Goal: Task Accomplishment & Management: Manage account settings

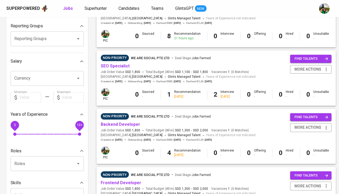
scroll to position [87, 0]
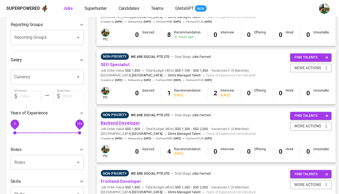
click at [121, 121] on link "Backend Developer" at bounding box center [121, 122] width 40 height 5
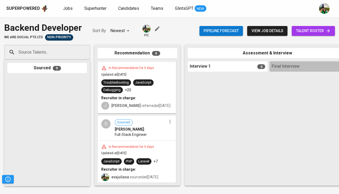
click at [141, 134] on span "Full-Stack Engineer" at bounding box center [131, 134] width 32 height 5
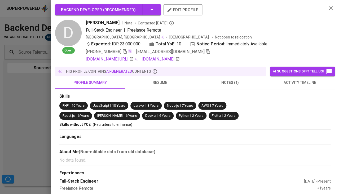
click at [155, 79] on span "resume" at bounding box center [160, 82] width 64 height 7
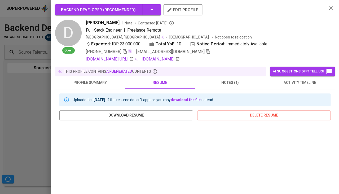
click at [292, 82] on span "activity timeline" at bounding box center [300, 82] width 64 height 7
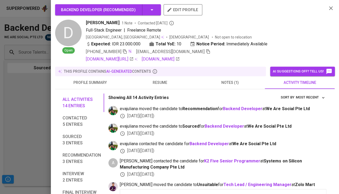
scroll to position [26, 0]
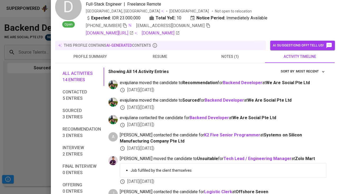
click at [164, 54] on span "resume" at bounding box center [160, 56] width 64 height 7
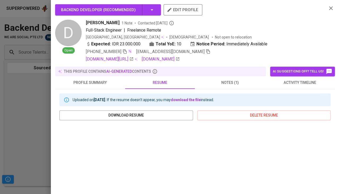
scroll to position [0, 0]
click at [283, 79] on span "activity timeline" at bounding box center [300, 82] width 64 height 7
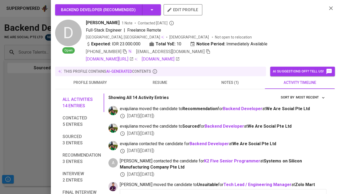
click at [17, 111] on div at bounding box center [169, 97] width 339 height 194
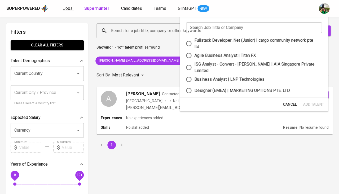
click at [68, 10] on span "Jobs" at bounding box center [68, 8] width 10 height 5
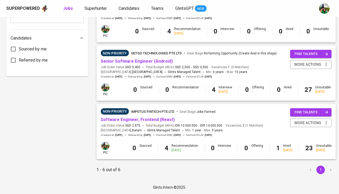
scroll to position [265, 0]
click at [143, 59] on link "Senior Software Engineer (Android)" at bounding box center [137, 61] width 72 height 5
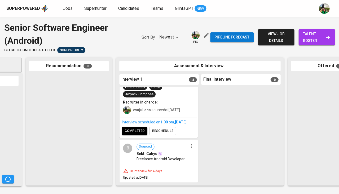
scroll to position [57, 0]
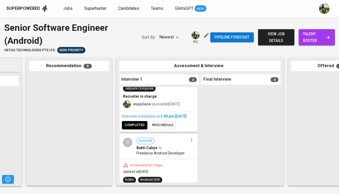
click at [136, 127] on span "completed" at bounding box center [135, 125] width 20 height 6
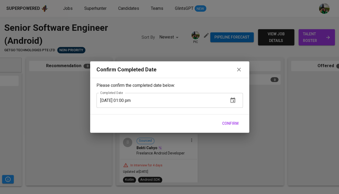
click at [236, 125] on span "Confirm" at bounding box center [230, 123] width 16 height 7
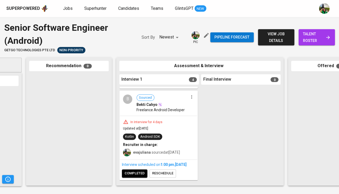
scroll to position [102, 0]
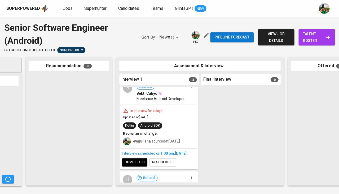
click at [130, 164] on span "completed" at bounding box center [135, 162] width 20 height 6
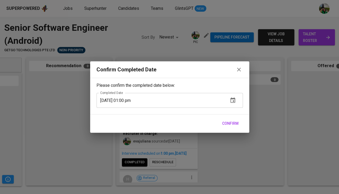
click at [227, 125] on span "Confirm" at bounding box center [230, 123] width 16 height 7
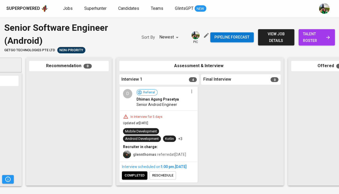
scroll to position [280, 0]
click at [134, 177] on span "completed" at bounding box center [135, 175] width 20 height 6
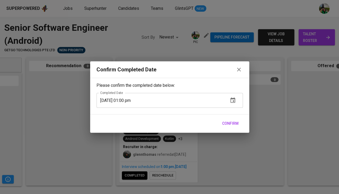
click at [231, 124] on span "Confirm" at bounding box center [230, 123] width 16 height 7
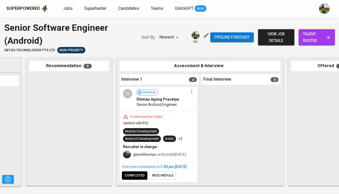
scroll to position [265, 0]
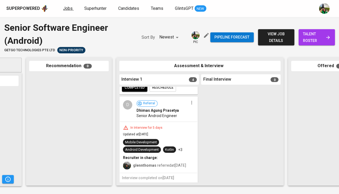
click at [66, 9] on span "Jobs" at bounding box center [68, 8] width 10 height 5
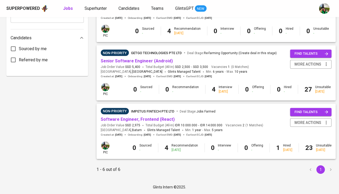
scroll to position [265, 0]
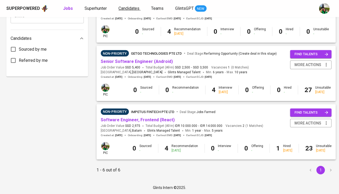
click at [119, 8] on span "Candidates" at bounding box center [129, 8] width 21 height 5
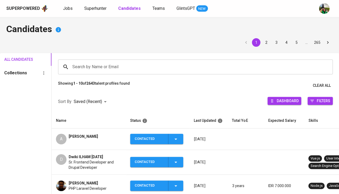
click at [90, 60] on div "Search by Name or Email" at bounding box center [195, 66] width 275 height 15
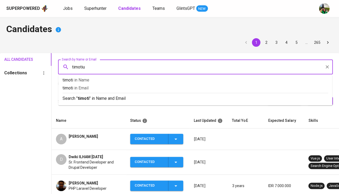
type input "timotius"
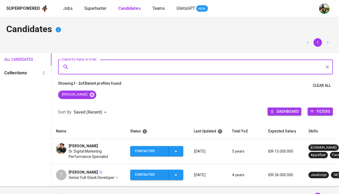
click at [83, 154] on span "Sr. Digital Marketing Performance Specialist" at bounding box center [95, 153] width 53 height 11
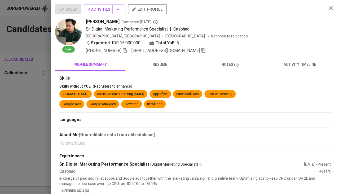
click at [308, 66] on span "activity timeline" at bounding box center [300, 64] width 64 height 7
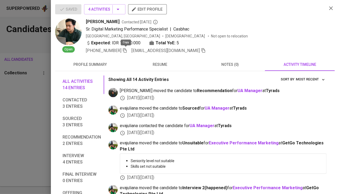
click at [125, 51] on icon "button" at bounding box center [125, 50] width 4 height 5
click at [47, 95] on div at bounding box center [169, 97] width 339 height 194
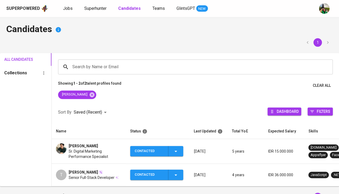
click at [176, 151] on icon "button" at bounding box center [175, 151] width 3 height 1
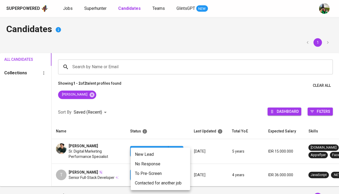
click at [162, 179] on li "Contacted for another job" at bounding box center [160, 183] width 59 height 10
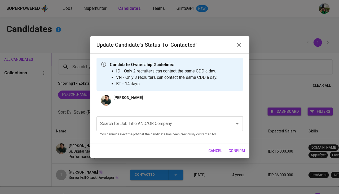
click at [145, 125] on input "Search for Job Title AND/OR Company" at bounding box center [162, 124] width 127 height 10
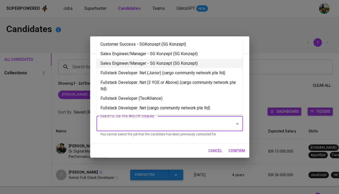
click at [154, 65] on li "Sales Engineer/Manager - SG Konzept (SG Konzept)" at bounding box center [169, 64] width 146 height 10
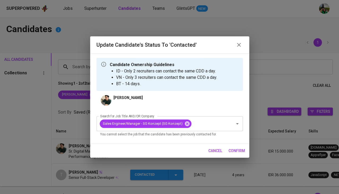
click at [233, 149] on span "confirm" at bounding box center [237, 150] width 16 height 7
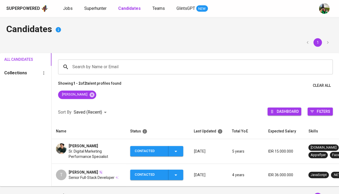
click at [90, 147] on span "Timotius Immanuel" at bounding box center [83, 145] width 29 height 5
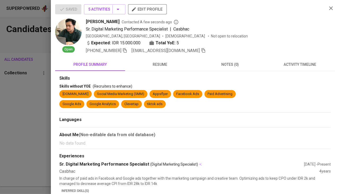
click at [284, 63] on span "activity timeline" at bounding box center [300, 64] width 64 height 7
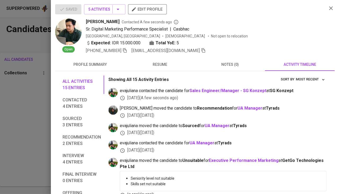
click at [201, 49] on icon "button" at bounding box center [203, 50] width 5 height 5
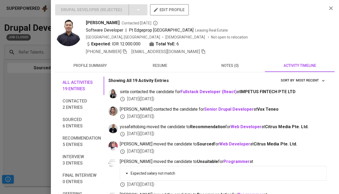
scroll to position [64, 0]
click at [27, 92] on div at bounding box center [169, 97] width 339 height 194
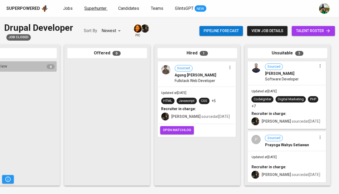
click at [95, 11] on span "Superhunter" at bounding box center [95, 8] width 22 height 5
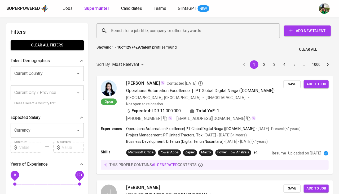
click at [31, 69] on input "Current Country" at bounding box center [40, 73] width 54 height 10
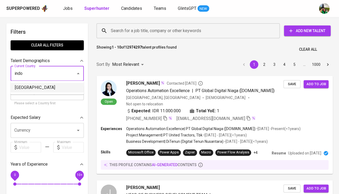
click at [33, 85] on li "[GEOGRAPHIC_DATA]" at bounding box center [47, 88] width 73 height 10
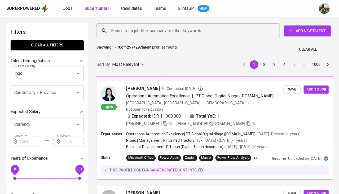
type input "[GEOGRAPHIC_DATA]"
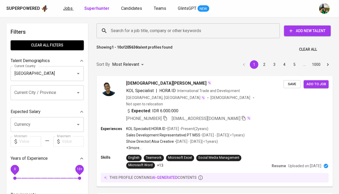
click at [65, 8] on span "Jobs" at bounding box center [68, 8] width 10 height 5
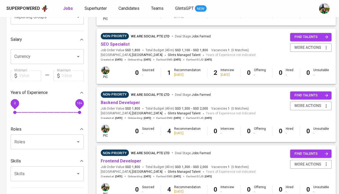
scroll to position [116, 0]
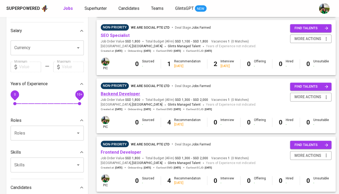
click at [116, 93] on link "Backend Developer" at bounding box center [121, 93] width 40 height 5
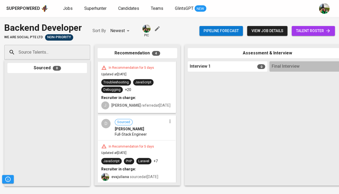
scroll to position [171, 0]
click at [67, 8] on span "Jobs" at bounding box center [68, 8] width 10 height 5
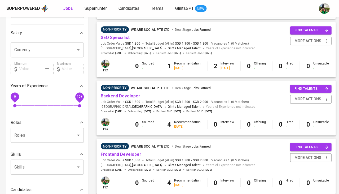
scroll to position [117, 0]
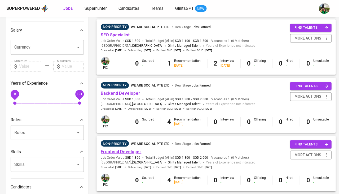
click at [117, 149] on link "Frontend Developer" at bounding box center [121, 151] width 41 height 5
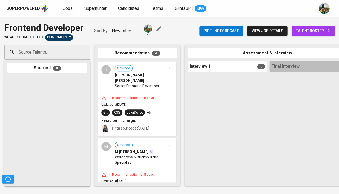
click at [70, 10] on span "Jobs" at bounding box center [68, 8] width 10 height 5
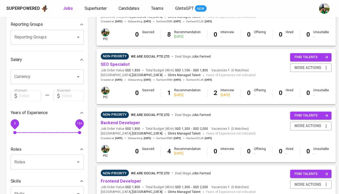
scroll to position [90, 0]
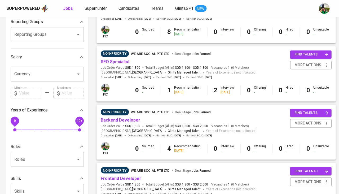
click at [120, 120] on link "Backend Developer" at bounding box center [121, 119] width 40 height 5
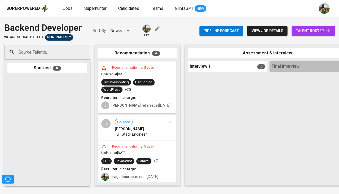
scroll to position [171, 0]
click at [301, 29] on span "talent roster" at bounding box center [313, 31] width 35 height 7
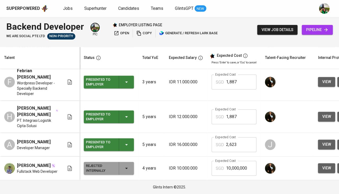
scroll to position [31, 0]
click at [125, 34] on span "open" at bounding box center [121, 33] width 15 height 6
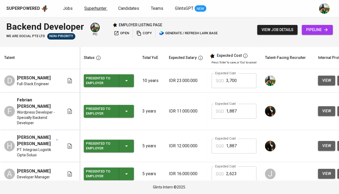
scroll to position [0, 0]
click at [67, 9] on span "Jobs" at bounding box center [68, 8] width 10 height 5
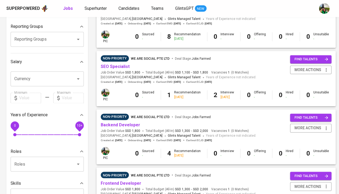
scroll to position [92, 0]
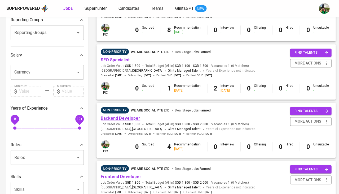
click at [121, 116] on link "Backend Developer" at bounding box center [121, 118] width 40 height 5
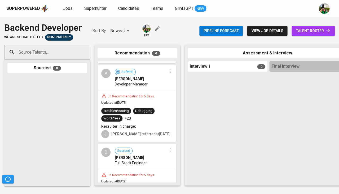
scroll to position [166, 0]
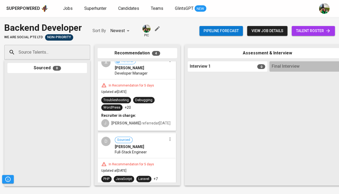
click at [311, 32] on span "talent roster" at bounding box center [313, 31] width 35 height 7
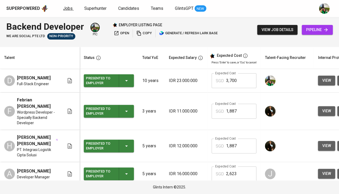
click at [66, 9] on span "Jobs" at bounding box center [68, 8] width 10 height 5
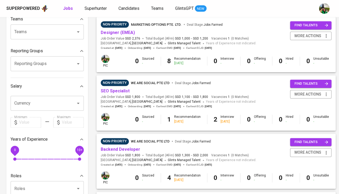
scroll to position [82, 0]
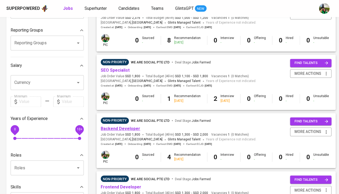
click at [122, 126] on link "Backend Developer" at bounding box center [121, 128] width 40 height 5
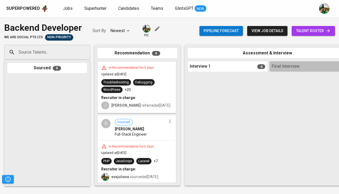
scroll to position [171, 0]
click at [299, 32] on span "talent roster" at bounding box center [313, 31] width 35 height 7
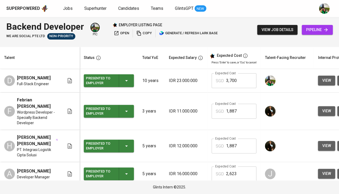
click at [127, 78] on icon "button" at bounding box center [126, 80] width 6 height 6
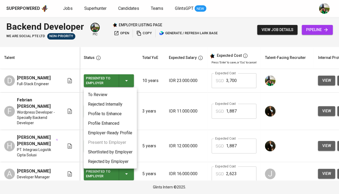
click at [110, 150] on li "Shortlisted by Employer" at bounding box center [110, 152] width 53 height 10
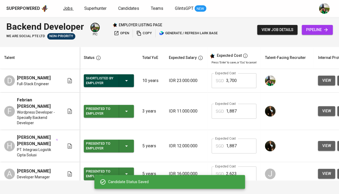
click at [70, 10] on span "Jobs" at bounding box center [68, 8] width 10 height 5
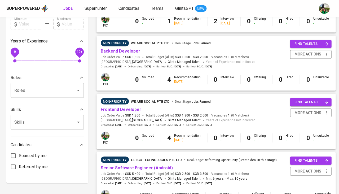
scroll to position [171, 0]
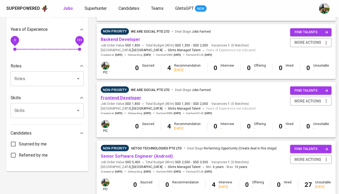
click at [124, 95] on link "Frontend Developer" at bounding box center [121, 97] width 41 height 5
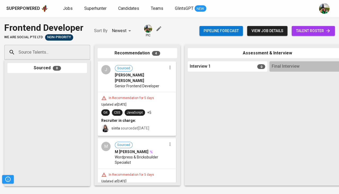
click at [307, 34] on link "talent roster" at bounding box center [313, 31] width 43 height 10
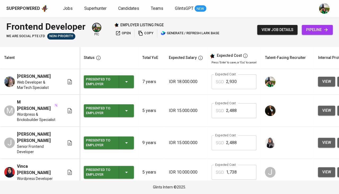
click at [123, 137] on div "Presented to Employer" at bounding box center [109, 142] width 46 height 13
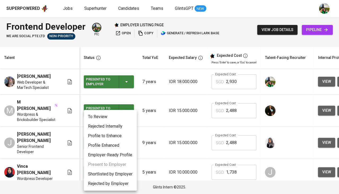
click at [109, 174] on li "Shortlisted by Employer" at bounding box center [110, 174] width 53 height 10
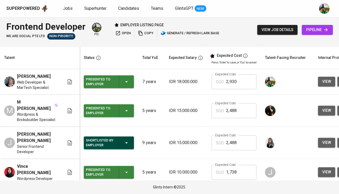
click at [122, 104] on div "Presented to Employer" at bounding box center [109, 110] width 46 height 13
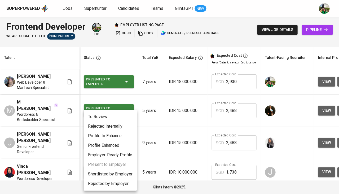
click at [116, 171] on li "Shortlisted by Employer" at bounding box center [110, 174] width 53 height 10
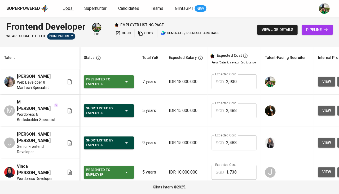
click at [67, 10] on span "Jobs" at bounding box center [68, 8] width 10 height 5
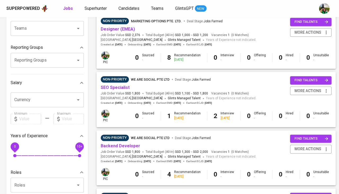
scroll to position [90, 0]
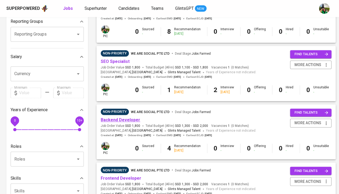
click at [113, 117] on link "Backend Developer" at bounding box center [121, 119] width 40 height 5
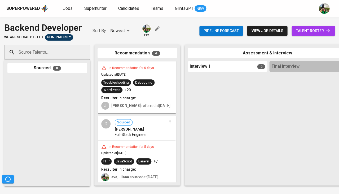
click at [133, 142] on div "In Recommendation for 5 days Updated at Aug 13, 2025 PHP JavaScript Laravel +7 …" at bounding box center [136, 162] width 77 height 43
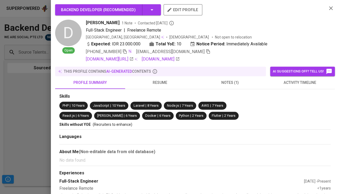
click at [157, 81] on span "resume" at bounding box center [160, 82] width 64 height 7
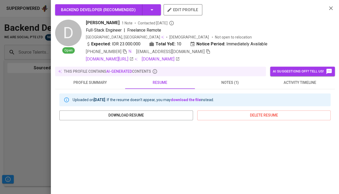
click at [12, 123] on div at bounding box center [169, 97] width 339 height 194
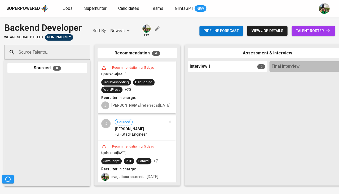
scroll to position [171, 0]
click at [140, 96] on div "Recruiter in charge:" at bounding box center [136, 97] width 71 height 5
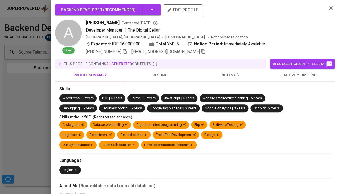
click at [158, 74] on span "resume" at bounding box center [160, 75] width 64 height 7
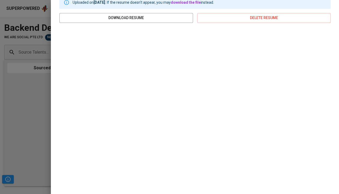
scroll to position [90, 0]
click at [22, 106] on div at bounding box center [169, 97] width 339 height 194
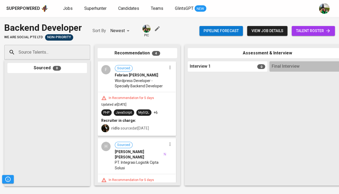
scroll to position [0, 0]
click at [129, 96] on div "In Recommendation for 5 days" at bounding box center [132, 98] width 50 height 5
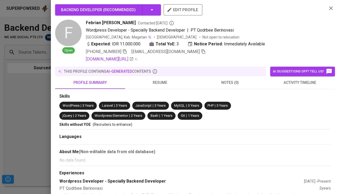
click at [156, 81] on span "resume" at bounding box center [160, 82] width 64 height 7
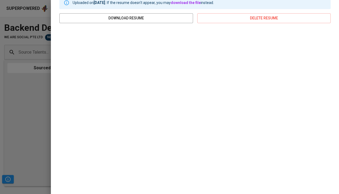
scroll to position [97, 0]
click at [18, 92] on div at bounding box center [169, 97] width 339 height 194
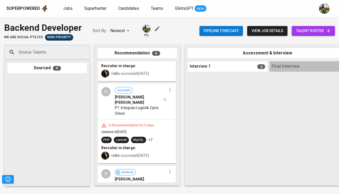
scroll to position [111, 0]
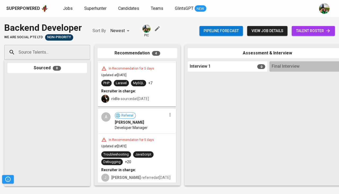
click at [142, 141] on div "In Recommendation for 5 days Updated at [DATE] Troubleshooting JavaScript Debug…" at bounding box center [136, 159] width 77 height 51
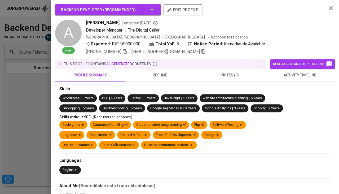
click at [33, 107] on div at bounding box center [169, 97] width 339 height 194
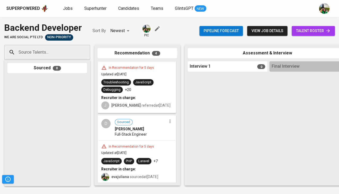
click at [133, 146] on div "In Recommendation for 5 days" at bounding box center [132, 146] width 50 height 5
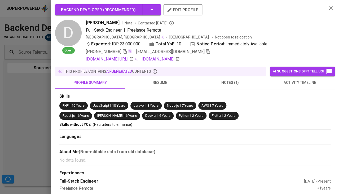
scroll to position [171, 0]
click at [153, 82] on span "resume" at bounding box center [160, 82] width 64 height 7
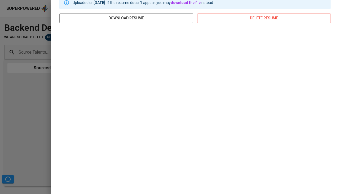
scroll to position [97, 0]
click at [20, 81] on div at bounding box center [169, 97] width 339 height 194
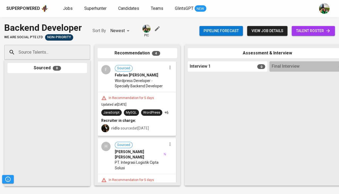
scroll to position [0, 0]
click at [64, 9] on span "Jobs" at bounding box center [68, 8] width 10 height 5
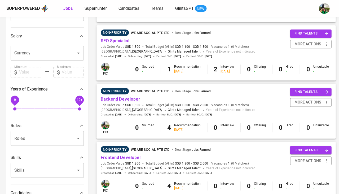
scroll to position [96, 0]
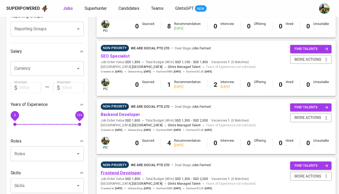
click at [120, 170] on link "Frontend Developer" at bounding box center [121, 172] width 41 height 5
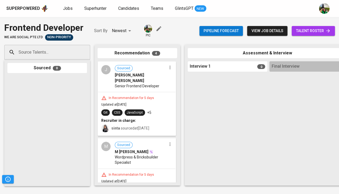
click at [145, 85] on div "J Sourced [PERSON_NAME] [PERSON_NAME] Senior Frontend Developer" at bounding box center [136, 77] width 77 height 30
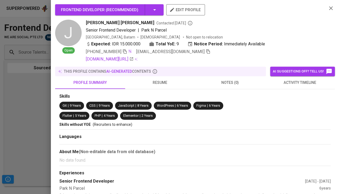
click at [154, 76] on button "resume" at bounding box center [160, 82] width 70 height 13
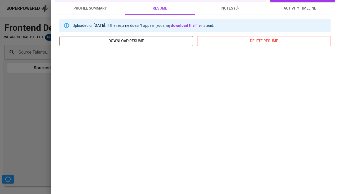
scroll to position [77, 0]
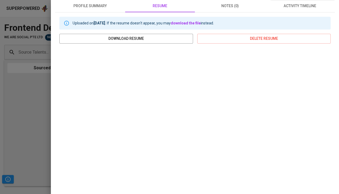
click at [24, 111] on div at bounding box center [169, 97] width 339 height 194
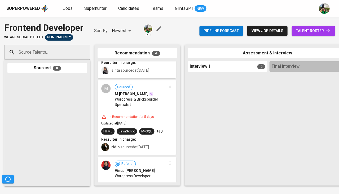
scroll to position [58, 0]
click at [147, 96] on span "Wordpress & Bricksbuilder Specialist" at bounding box center [141, 101] width 52 height 11
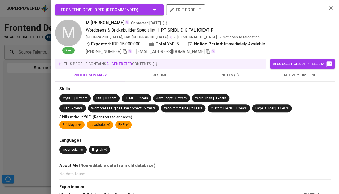
click at [157, 70] on button "resume" at bounding box center [160, 75] width 70 height 13
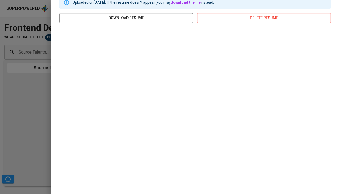
scroll to position [90, 0]
click at [15, 109] on div at bounding box center [169, 97] width 339 height 194
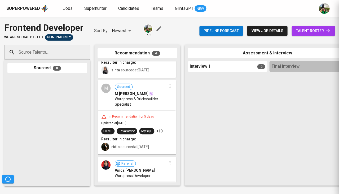
scroll to position [0, 0]
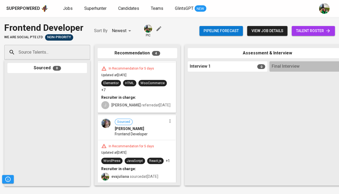
click at [134, 166] on div "Recruiter in charge:" at bounding box center [136, 168] width 71 height 5
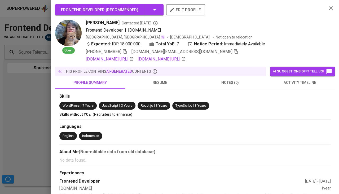
click at [156, 77] on button "resume" at bounding box center [160, 82] width 70 height 13
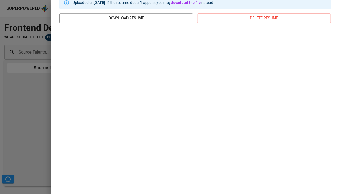
scroll to position [97, 0]
click at [25, 101] on div at bounding box center [169, 97] width 339 height 194
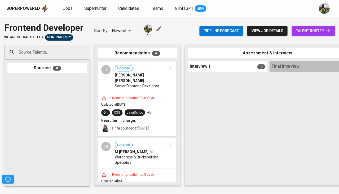
scroll to position [0, 0]
click at [143, 83] on span "Senior Frontend Developer" at bounding box center [137, 85] width 45 height 5
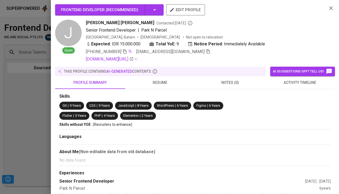
click at [162, 85] on button "resume" at bounding box center [160, 82] width 70 height 13
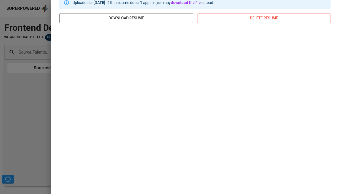
scroll to position [97, 0]
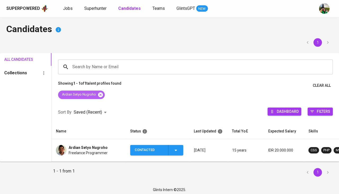
click at [102, 94] on icon at bounding box center [100, 94] width 5 height 5
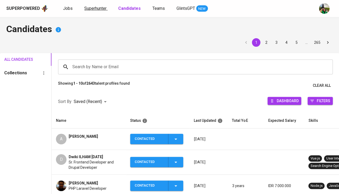
click at [96, 7] on span "Superhunter" at bounding box center [95, 8] width 22 height 5
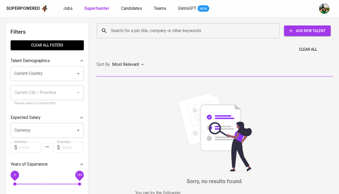
click at [119, 35] on input "Search for a job title, company or other keywords" at bounding box center [189, 31] width 160 height 10
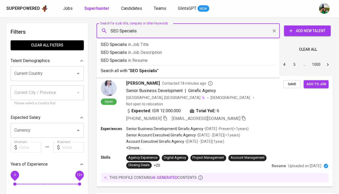
type input "SEO Specialist"
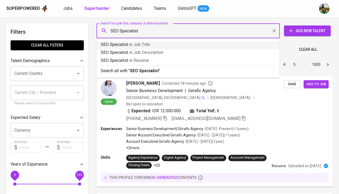
click at [136, 45] on span "in Job Title" at bounding box center [139, 44] width 21 height 5
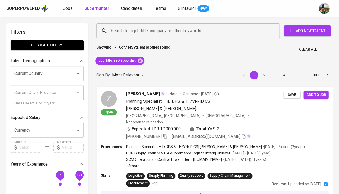
drag, startPoint x: 15, startPoint y: 180, endPoint x: 61, endPoint y: 180, distance: 45.6
click at [61, 182] on span "7" at bounding box center [60, 183] width 3 height 3
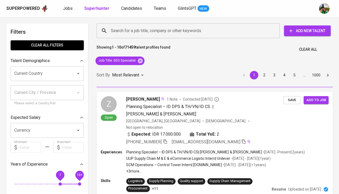
click at [45, 76] on input "Current Country" at bounding box center [40, 73] width 54 height 10
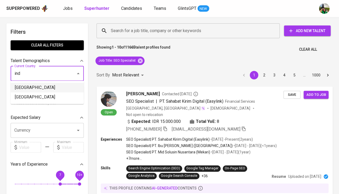
click at [43, 88] on li "Indonesia" at bounding box center [47, 88] width 73 height 10
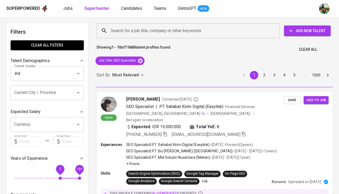
type input "Indonesia"
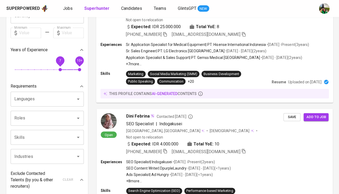
scroll to position [152, 0]
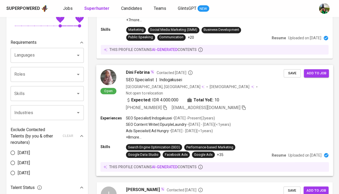
click at [141, 69] on span "Dini Febrina" at bounding box center [138, 72] width 24 height 6
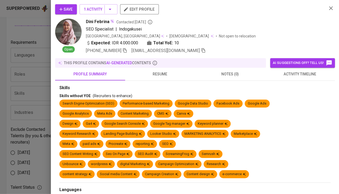
click at [162, 73] on span "resume" at bounding box center [160, 74] width 64 height 7
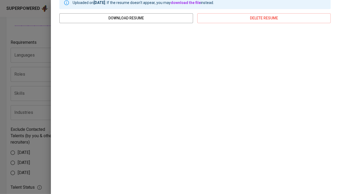
scroll to position [88, 0]
click at [0, 117] on div at bounding box center [169, 97] width 339 height 194
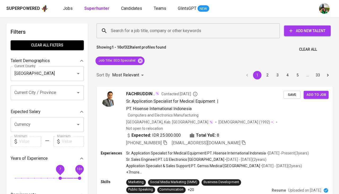
scroll to position [0, 0]
click at [68, 9] on span "Jobs" at bounding box center [68, 8] width 10 height 5
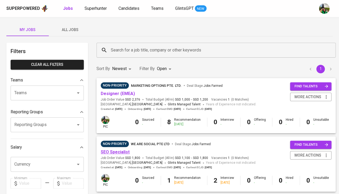
click at [117, 151] on link "SEO Specialist" at bounding box center [115, 151] width 29 height 5
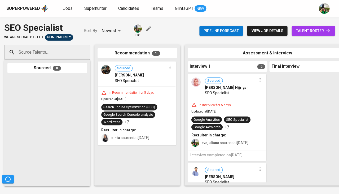
click at [306, 32] on span "talent roster" at bounding box center [313, 31] width 35 height 7
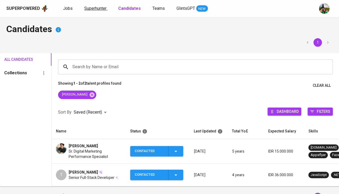
click at [99, 6] on span "Superhunter" at bounding box center [95, 8] width 22 height 5
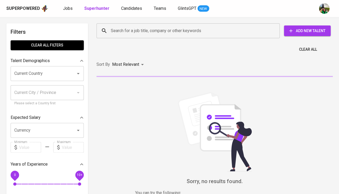
click at [32, 80] on div "Current Country Current Country Current City / Province Current City / Province…" at bounding box center [47, 86] width 73 height 40
click at [41, 68] on input "Current Country" at bounding box center [40, 73] width 54 height 10
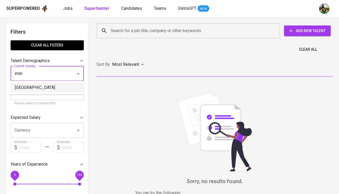
click at [31, 86] on li "[GEOGRAPHIC_DATA]" at bounding box center [47, 88] width 73 height 10
type input "[GEOGRAPHIC_DATA]"
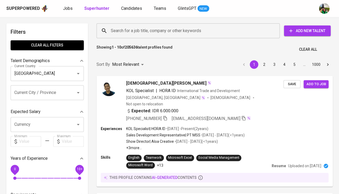
click at [122, 27] on input "Search for a job title, company or other keywords" at bounding box center [189, 31] width 160 height 10
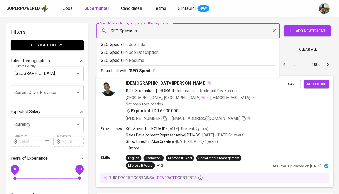
type input "SEO Specialist"
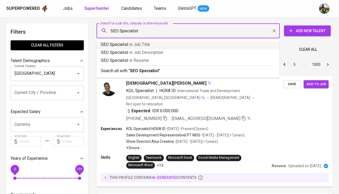
click at [141, 47] on span "in Job Title" at bounding box center [139, 44] width 21 height 5
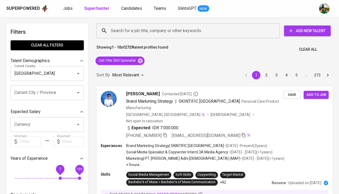
drag, startPoint x: 16, startPoint y: 173, endPoint x: 62, endPoint y: 174, distance: 46.4
click at [62, 176] on span "7" at bounding box center [60, 177] width 3 height 3
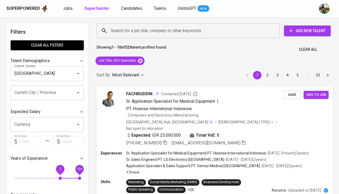
click at [69, 174] on span "7 10+" at bounding box center [47, 177] width 65 height 7
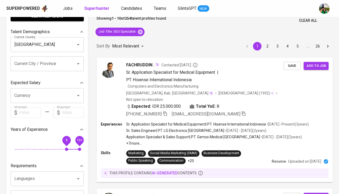
click at [73, 145] on span "8 10+" at bounding box center [47, 148] width 65 height 7
click at [75, 147] on span "9" at bounding box center [73, 148] width 3 height 3
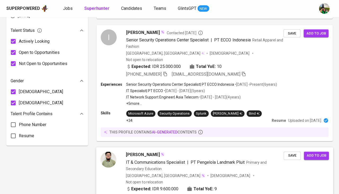
scroll to position [242, 0]
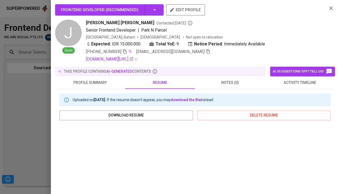
scroll to position [97, 0]
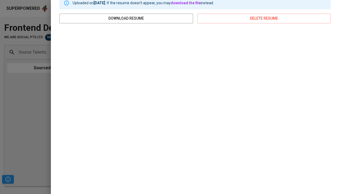
click at [20, 125] on div at bounding box center [169, 97] width 339 height 194
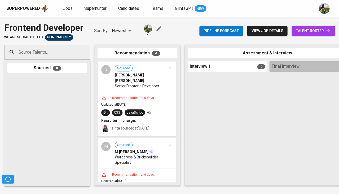
scroll to position [0, 0]
click at [92, 9] on span "Superhunter" at bounding box center [95, 8] width 22 height 5
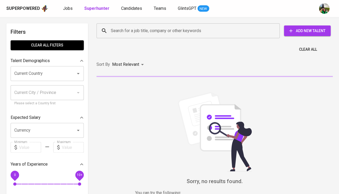
click at [49, 72] on input "Current Country" at bounding box center [40, 73] width 54 height 10
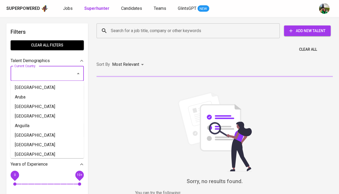
type input "o"
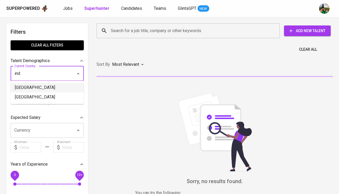
click at [40, 90] on li "Indonesia" at bounding box center [47, 88] width 73 height 10
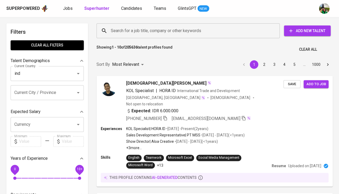
type input "Indonesia"
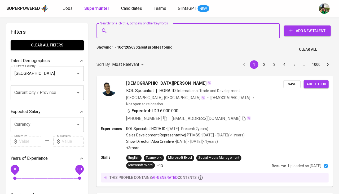
click at [117, 30] on input "Search for a job title, company or other keywords" at bounding box center [189, 31] width 160 height 10
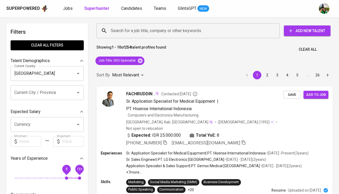
scroll to position [243, 0]
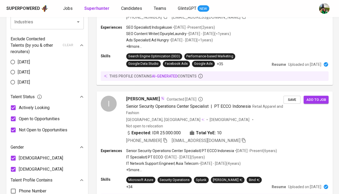
click at [74, 7] on div "Jobs Superhunter Candidates Teams GlintsGPT NEW" at bounding box center [136, 8] width 146 height 7
click at [69, 7] on span "Jobs" at bounding box center [68, 8] width 10 height 5
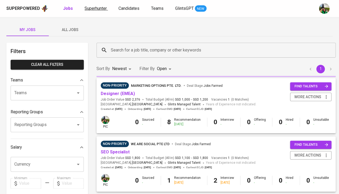
click at [99, 8] on span "Superhunter" at bounding box center [96, 8] width 22 height 5
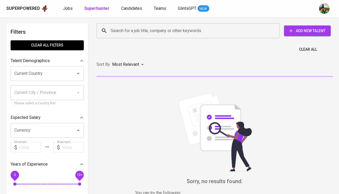
click at [129, 28] on input "Search for a job title, company or other keywords" at bounding box center [189, 31] width 160 height 10
paste input "gallnugraha@gmail.com"
type input "gallnugraha@gmail.com"
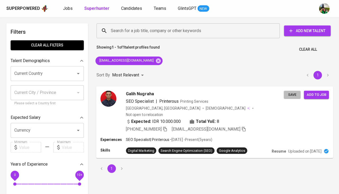
click at [293, 94] on span "Save" at bounding box center [292, 94] width 12 height 6
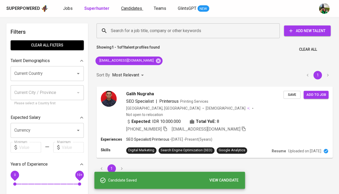
click at [124, 7] on span "Candidates" at bounding box center [131, 8] width 21 height 5
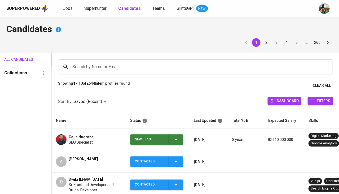
click at [177, 142] on div "New Lead" at bounding box center [157, 139] width 44 height 10
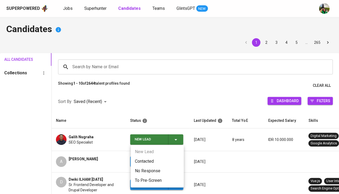
click at [132, 164] on li "Contacted" at bounding box center [157, 161] width 53 height 10
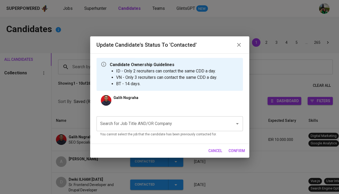
click at [126, 119] on input "Search for Job Title AND/OR Company" at bounding box center [162, 124] width 127 height 10
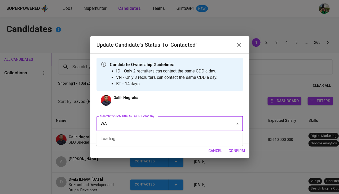
type input "WAS"
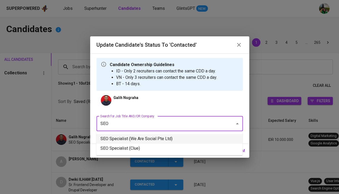
click at [132, 139] on li "SEO Specialist (We Are Social Pte Ltd)" at bounding box center [169, 139] width 146 height 10
type input "SEO"
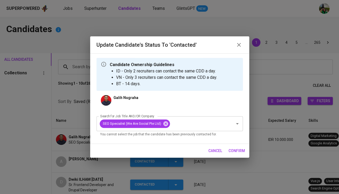
click at [231, 150] on span "confirm" at bounding box center [237, 150] width 16 height 7
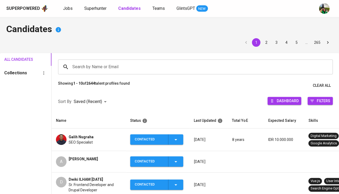
click at [81, 137] on span "Galih Nugraha" at bounding box center [81, 136] width 25 height 5
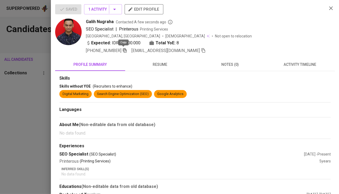
click at [123, 50] on icon "button" at bounding box center [124, 50] width 5 height 5
click at [164, 63] on span "resume" at bounding box center [160, 64] width 64 height 7
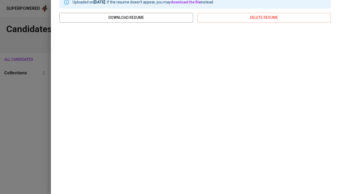
scroll to position [79, 0]
click at [12, 129] on div at bounding box center [169, 97] width 339 height 194
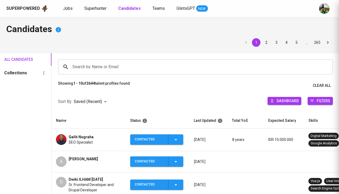
scroll to position [0, 0]
click at [90, 11] on span "Superhunter" at bounding box center [95, 8] width 22 height 5
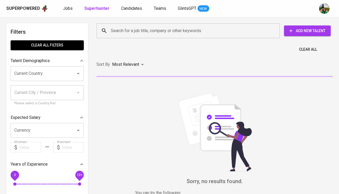
click at [141, 32] on input "Search for a job title, company or other keywords" at bounding box center [189, 31] width 160 height 10
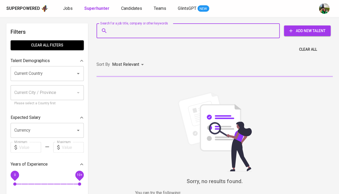
paste input "roydarwis@gmail.com"
type input "roydarwis@gmail.com"
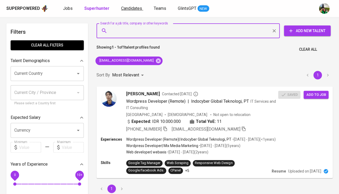
click at [127, 10] on span "Candidates" at bounding box center [131, 8] width 21 height 5
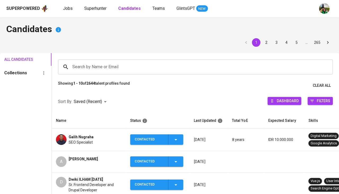
click at [114, 62] on input "Search by Name or Email" at bounding box center [196, 67] width 251 height 10
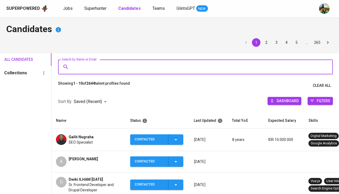
paste input "roydarwis@gmail.com"
type input "roydarwis@gmail.com"
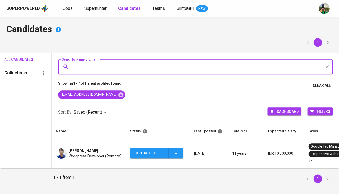
click at [176, 154] on icon "button" at bounding box center [176, 153] width 6 height 6
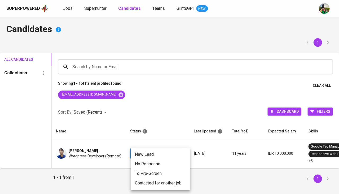
click at [86, 150] on div at bounding box center [169, 97] width 339 height 194
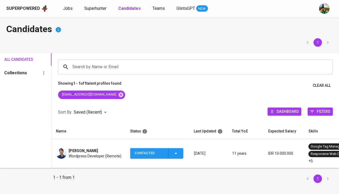
click at [86, 150] on span "[PERSON_NAME]" at bounding box center [83, 150] width 29 height 5
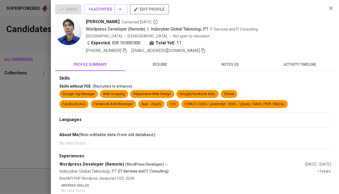
click at [283, 63] on span "activity timeline" at bounding box center [300, 64] width 64 height 7
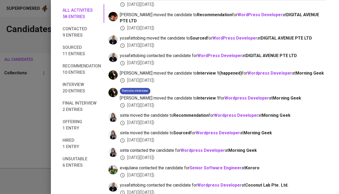
scroll to position [473, 0]
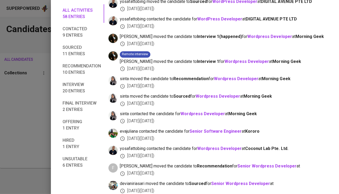
click at [32, 147] on div at bounding box center [169, 97] width 339 height 194
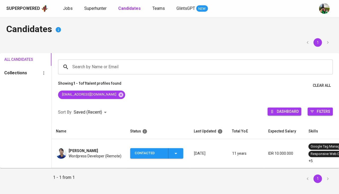
click at [171, 152] on div "Contacted" at bounding box center [157, 153] width 44 height 10
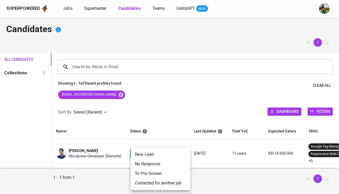
click at [147, 182] on li "Contacted for another job" at bounding box center [160, 183] width 59 height 10
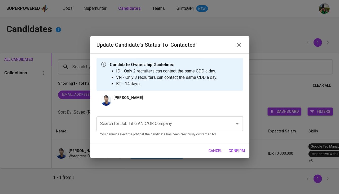
click at [149, 124] on input "Search for Job Title AND/OR Company" at bounding box center [162, 124] width 127 height 10
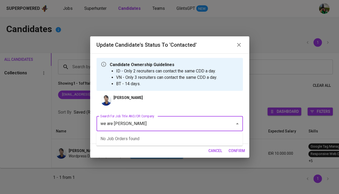
type input "we are social"
type input "wordpress"
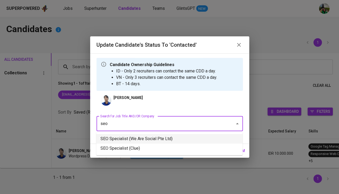
click at [155, 137] on li "SEO Specialist (We Are Social Pte Ltd)" at bounding box center [169, 139] width 146 height 10
type input "seo"
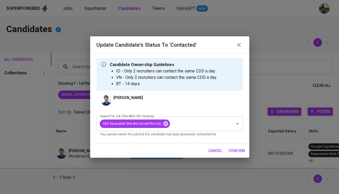
click at [234, 149] on span "confirm" at bounding box center [237, 150] width 16 height 7
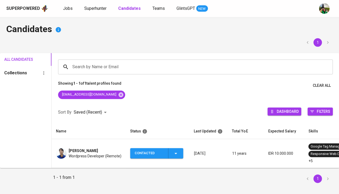
click at [102, 159] on td "Roy Darwis Wordpress Developer (Remote)" at bounding box center [89, 153] width 74 height 29
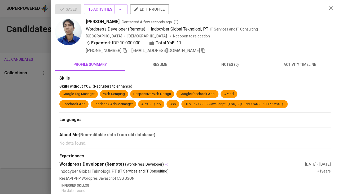
click at [125, 50] on icon "button" at bounding box center [125, 50] width 4 height 5
click at [122, 51] on icon "button" at bounding box center [124, 50] width 5 height 5
click at [298, 64] on span "activity timeline" at bounding box center [300, 64] width 64 height 7
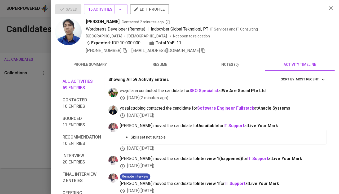
click at [201, 48] on icon "button" at bounding box center [203, 50] width 4 height 5
click at [21, 119] on div at bounding box center [169, 97] width 339 height 194
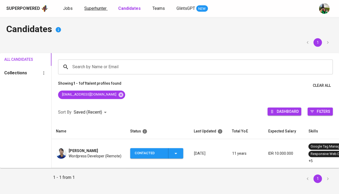
click at [91, 11] on link "Superhunter" at bounding box center [95, 8] width 23 height 7
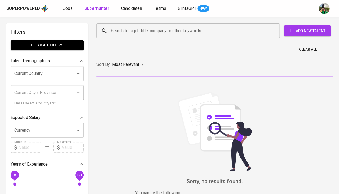
click at [148, 34] on input "Search for a job title, company or other keywords" at bounding box center [189, 31] width 160 height 10
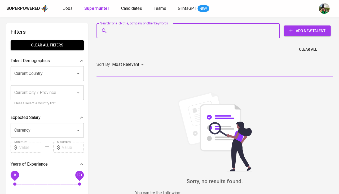
paste input "roydarwis@gmail.com"
type input "roydarwis@gmail.com"
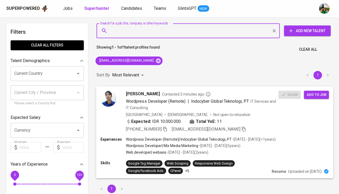
click at [320, 99] on div "Roy Darwis Contacted 2 minutes ago Wordpress Developer (Remote) | Indocyber Glo…" at bounding box center [214, 111] width 237 height 50
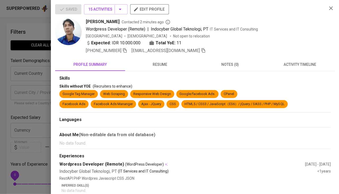
click at [17, 130] on div at bounding box center [169, 97] width 339 height 194
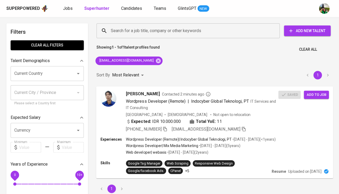
click at [308, 94] on span "Add to job" at bounding box center [316, 94] width 20 height 6
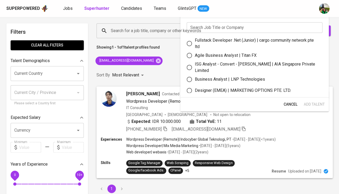
click at [213, 25] on input "text" at bounding box center [255, 27] width 136 height 11
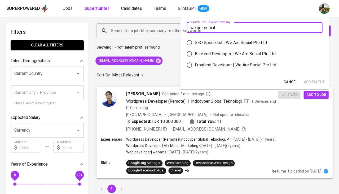
type input "we are social"
click at [223, 41] on div "SEO Specialist | We Are Social Pte Ltd" at bounding box center [231, 43] width 72 height 6
click at [195, 41] on input "SEO Specialist | We Are Social Pte Ltd" at bounding box center [189, 42] width 11 height 11
radio input "true"
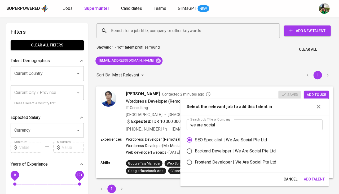
click at [312, 96] on span "Add to job" at bounding box center [316, 94] width 20 height 6
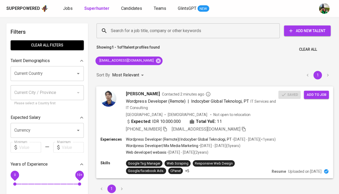
click at [312, 96] on span "Add to job" at bounding box center [316, 94] width 20 height 6
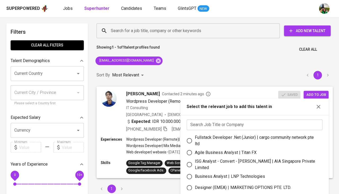
click at [229, 123] on input "text" at bounding box center [255, 124] width 136 height 11
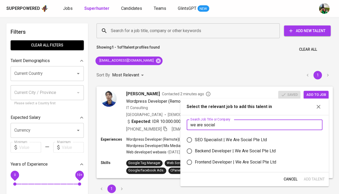
type input "we are social"
click at [237, 139] on div "SEO Specialist | We Are Social Pte Ltd" at bounding box center [231, 140] width 72 height 6
click at [195, 139] on input "SEO Specialist | We Are Social Pte Ltd" at bounding box center [189, 139] width 11 height 11
radio input "true"
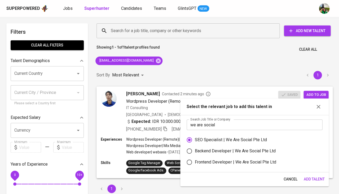
click at [310, 176] on span "Add Talent" at bounding box center [314, 179] width 21 height 7
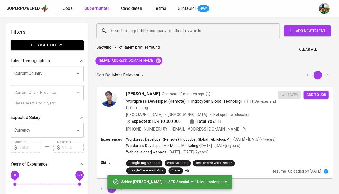
click at [66, 7] on span "Jobs" at bounding box center [68, 8] width 10 height 5
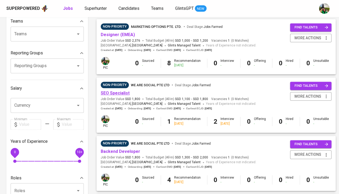
scroll to position [62, 0]
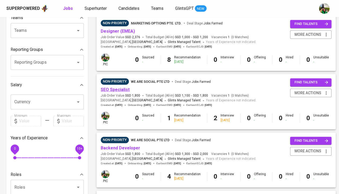
click at [117, 87] on link "SEO Specialist" at bounding box center [115, 89] width 29 height 5
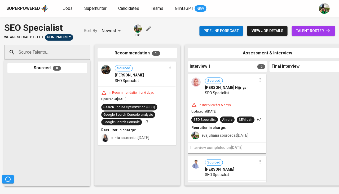
click at [309, 31] on span "talent roster" at bounding box center [313, 31] width 35 height 7
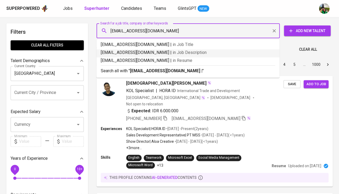
type input "navirifidinna@gmail.com"
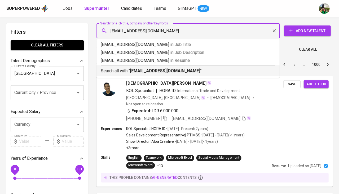
click at [159, 69] on b "navirifidinna@gmail.com" at bounding box center [165, 70] width 70 height 5
